Goal: Navigation & Orientation: Find specific page/section

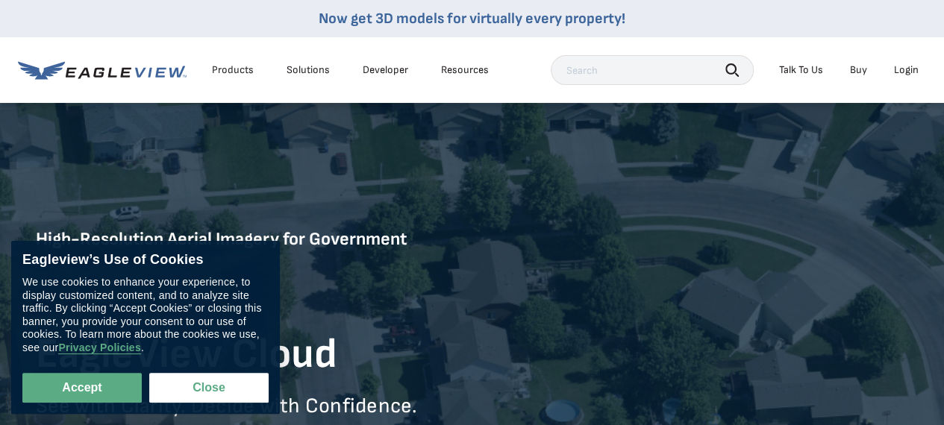
click at [246, 66] on div "Products" at bounding box center [233, 69] width 42 height 13
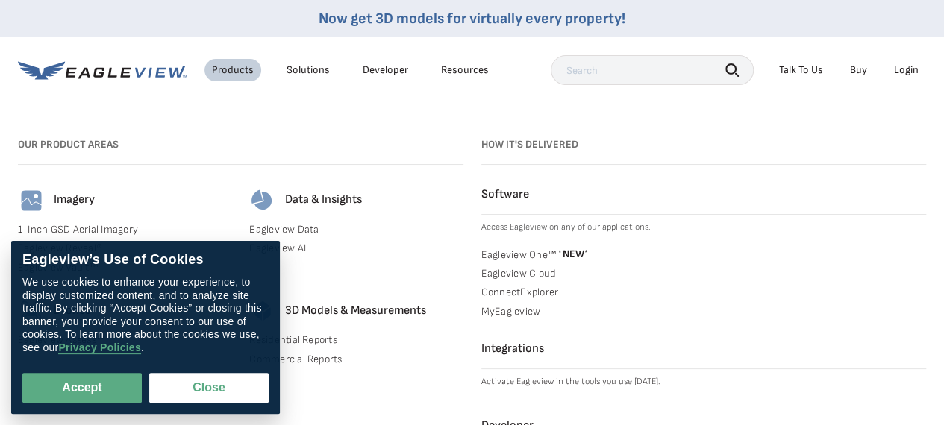
click at [895, 71] on li "Login" at bounding box center [906, 70] width 40 height 22
click at [906, 63] on li "Login" at bounding box center [906, 70] width 40 height 22
click at [904, 71] on div "Login" at bounding box center [906, 69] width 25 height 13
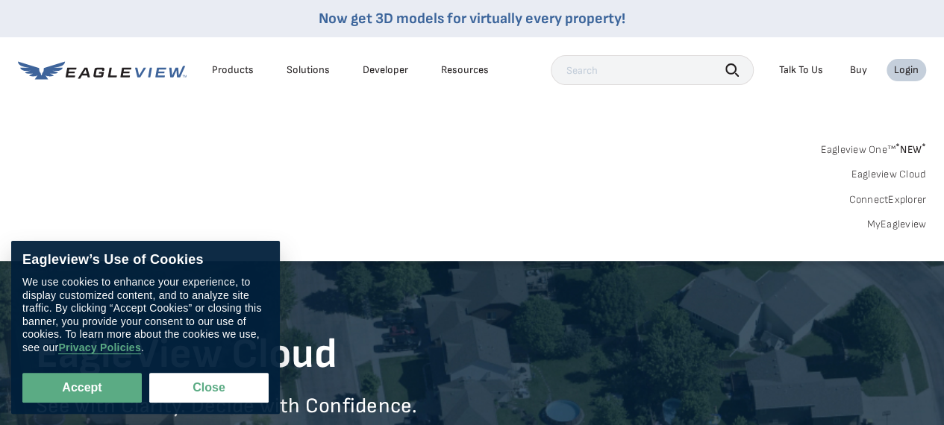
click at [896, 198] on link "ConnectExplorer" at bounding box center [887, 199] width 78 height 13
